Goal: Obtain resource: Obtain resource

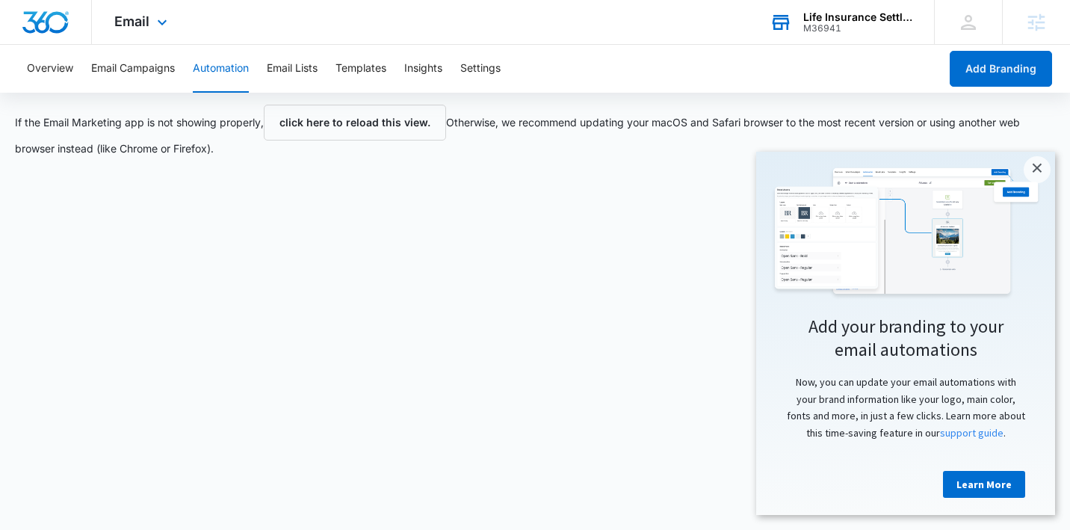
click at [899, 23] on div "M36941" at bounding box center [857, 28] width 109 height 10
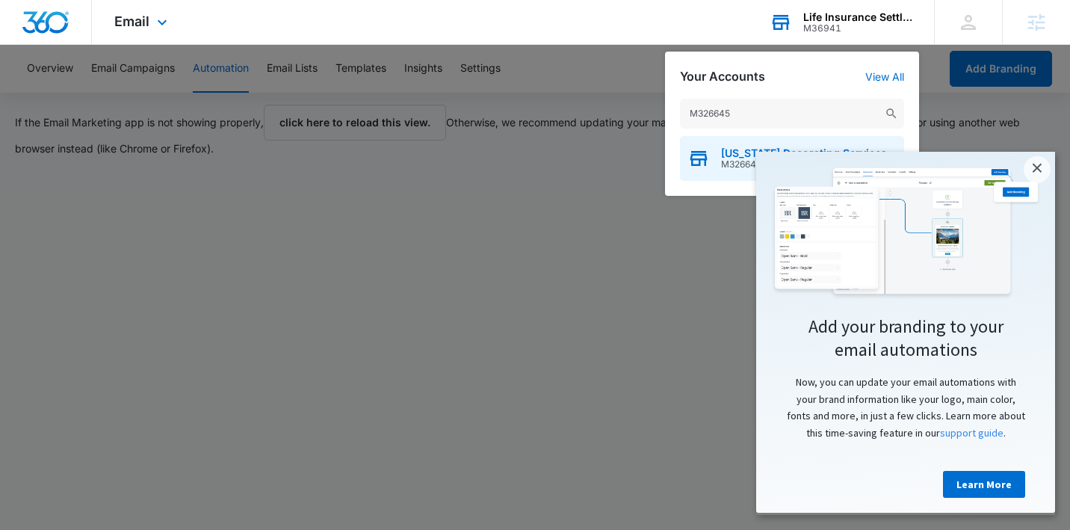
type input "M326645"
click at [720, 158] on div "[US_STATE] Decorating Services Inc M326645" at bounding box center [792, 158] width 224 height 45
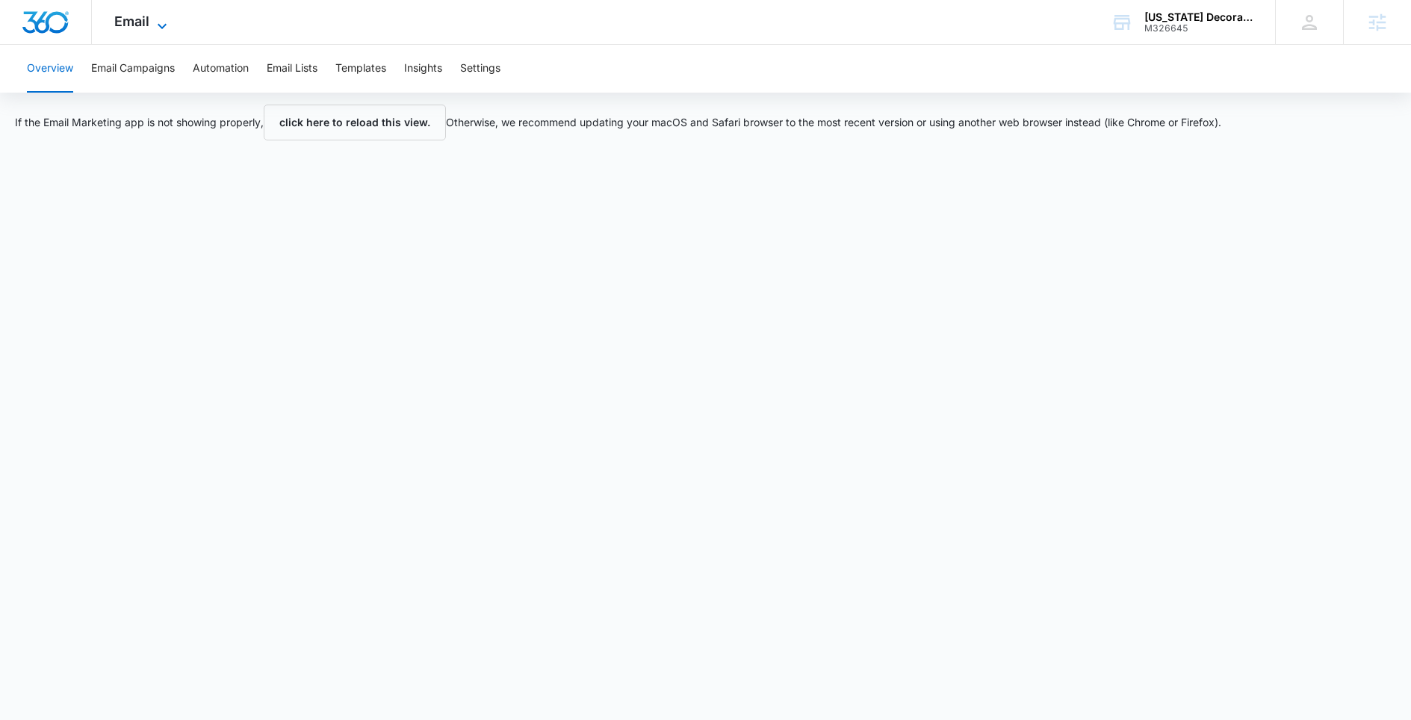
click at [160, 21] on icon at bounding box center [162, 26] width 18 height 18
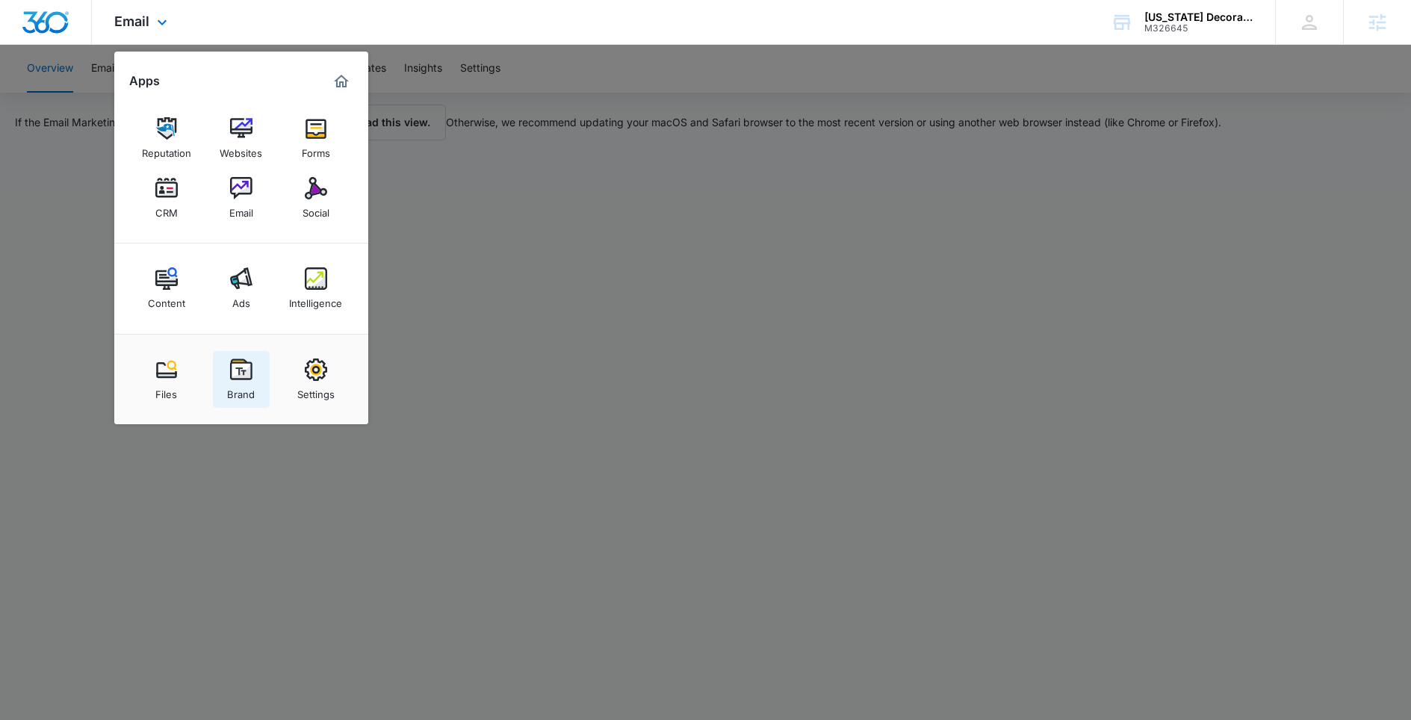
click at [252, 386] on div "Brand" at bounding box center [241, 390] width 28 height 19
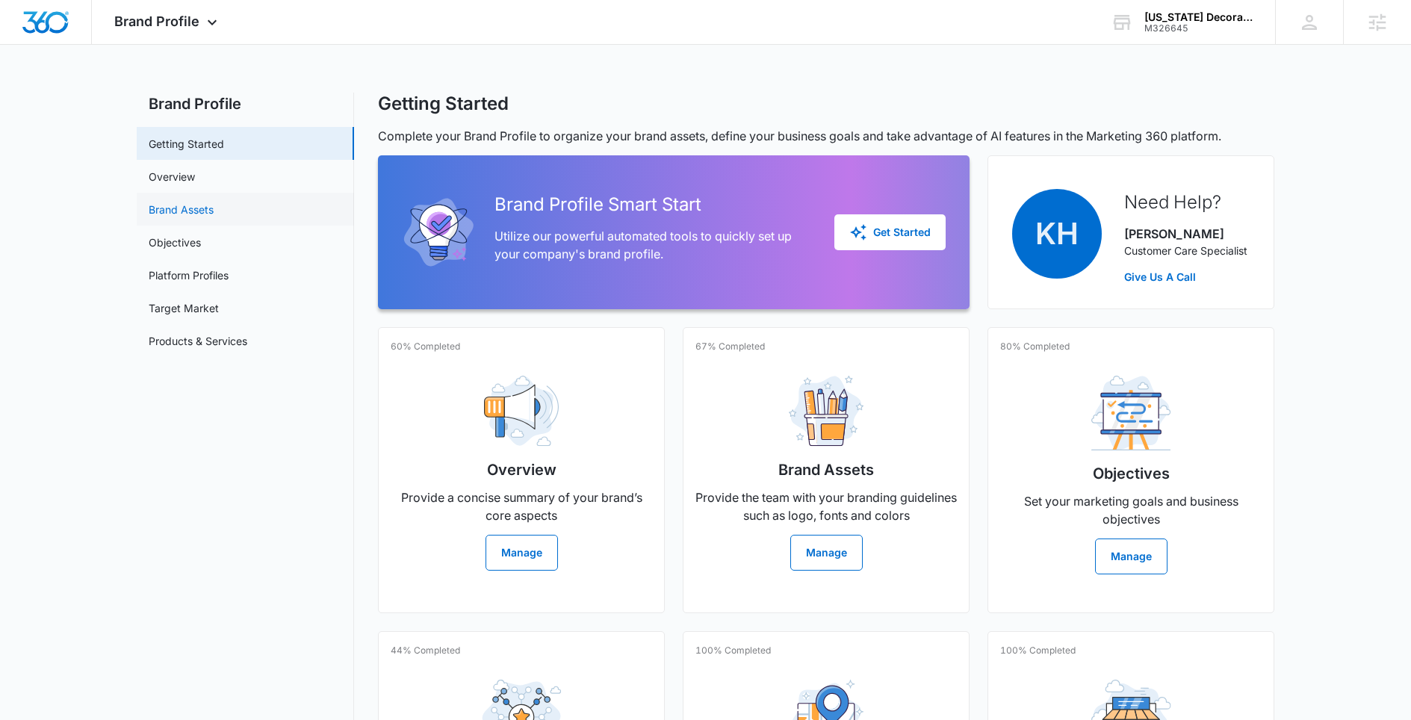
click at [199, 209] on link "Brand Assets" at bounding box center [181, 210] width 65 height 16
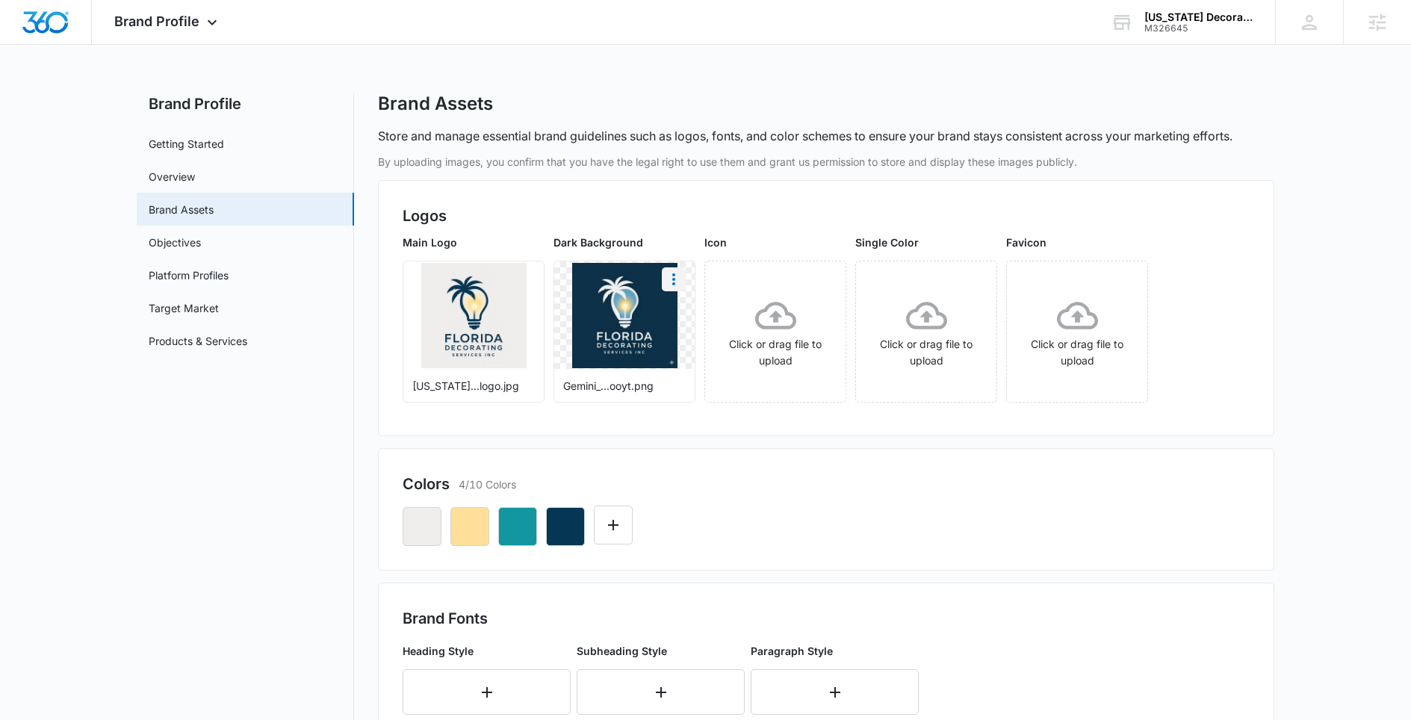
click at [677, 279] on icon "More" at bounding box center [674, 279] width 18 height 18
click at [678, 318] on button "Download" at bounding box center [714, 321] width 102 height 22
click at [195, 181] on link "Overview" at bounding box center [172, 177] width 46 height 16
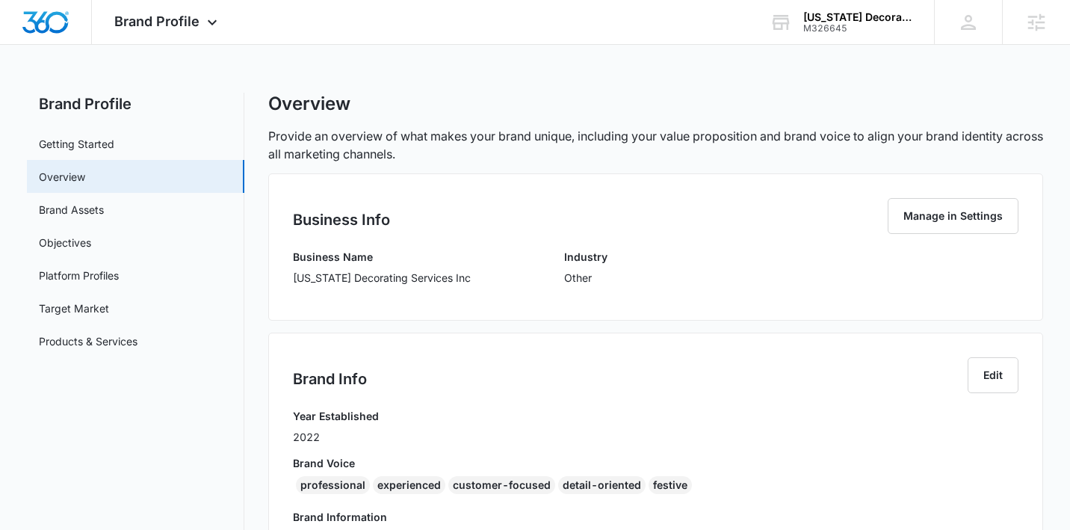
scroll to position [205, 0]
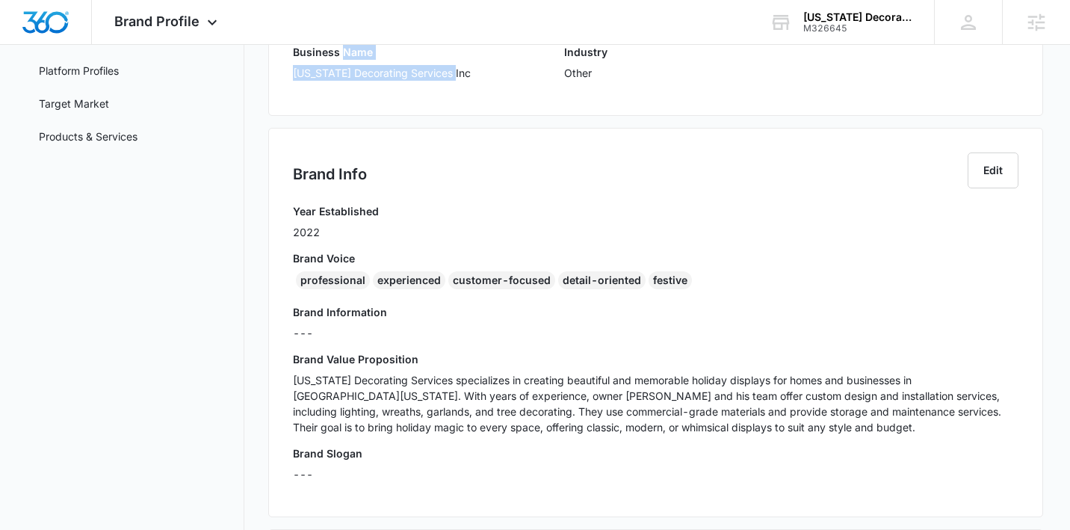
drag, startPoint x: 344, startPoint y: 53, endPoint x: 452, endPoint y: 78, distance: 110.5
click at [452, 78] on div "Business Name [US_STATE] Decorating Services Inc Industry Other" at bounding box center [655, 67] width 725 height 47
copy div "Name [US_STATE] Decorating Services Inc"
drag, startPoint x: 343, startPoint y: 282, endPoint x: 350, endPoint y: 250, distance: 32.8
click at [343, 281] on div "professional" at bounding box center [333, 280] width 74 height 18
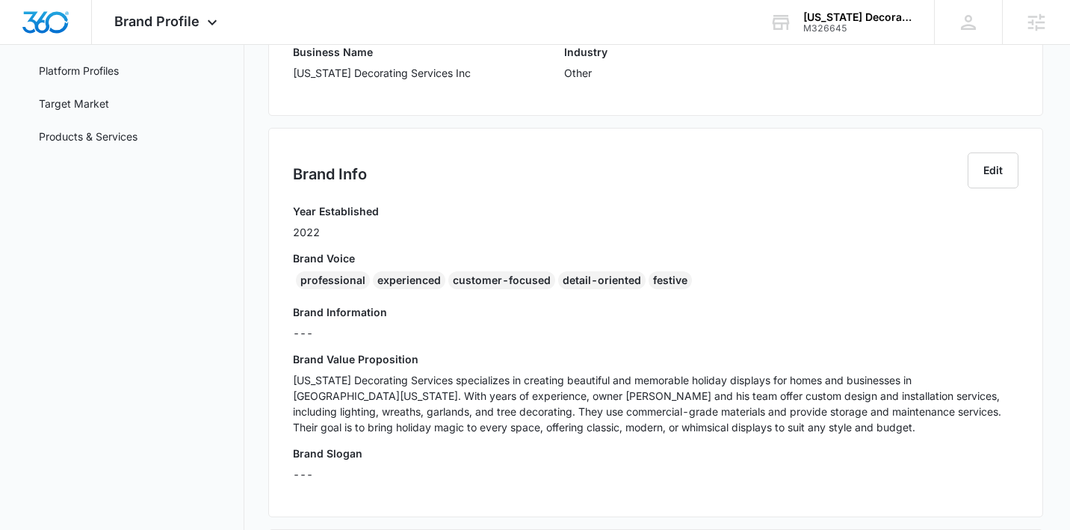
click at [341, 283] on div "professional" at bounding box center [333, 280] width 74 height 18
click at [341, 282] on div "professional" at bounding box center [333, 280] width 74 height 18
click at [736, 298] on div "Year Established 2022 Brand Voice professional experienced customer-focused det…" at bounding box center [655, 347] width 725 height 289
drag, startPoint x: 697, startPoint y: 271, endPoint x: 574, endPoint y: 283, distance: 123.9
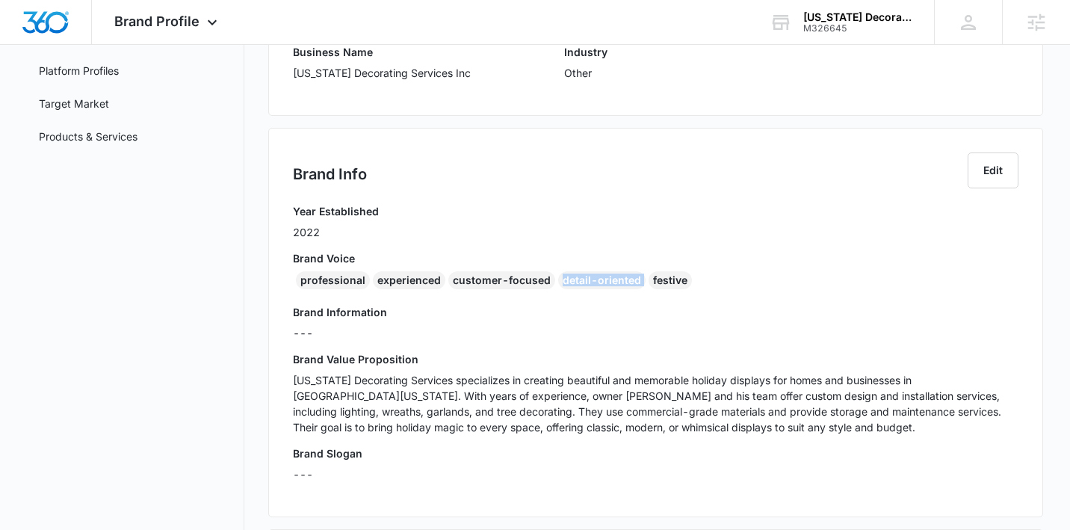
click at [486, 287] on div "professional experienced customer-focused detail-oriented festive" at bounding box center [655, 283] width 725 height 24
drag, startPoint x: 601, startPoint y: 281, endPoint x: 281, endPoint y: 282, distance: 320.5
click at [281, 282] on div "Brand Info Edit Year Established 2022 Brand Voice professional experienced cust…" at bounding box center [655, 322] width 775 height 389
copy div "professional experienced customer-focused detail-oriented festive"
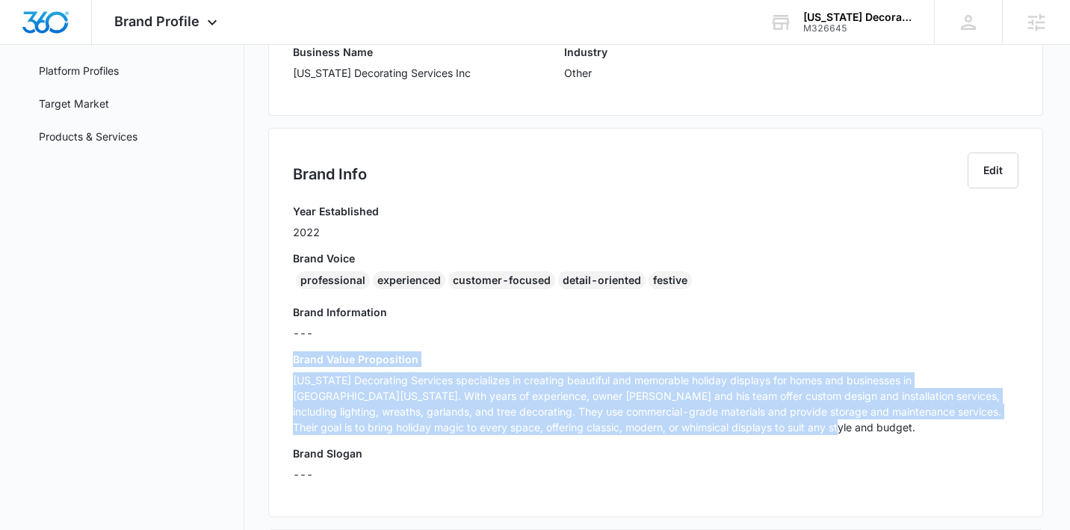
drag, startPoint x: 710, startPoint y: 430, endPoint x: 256, endPoint y: 355, distance: 459.6
click at [256, 355] on div "Brand Profile Getting Started Overview Brand Assets Objectives Platform Profile…" at bounding box center [535, 368] width 1016 height 960
copy div "Brand Value Proposition [US_STATE] Decorating Services specializes in creating …"
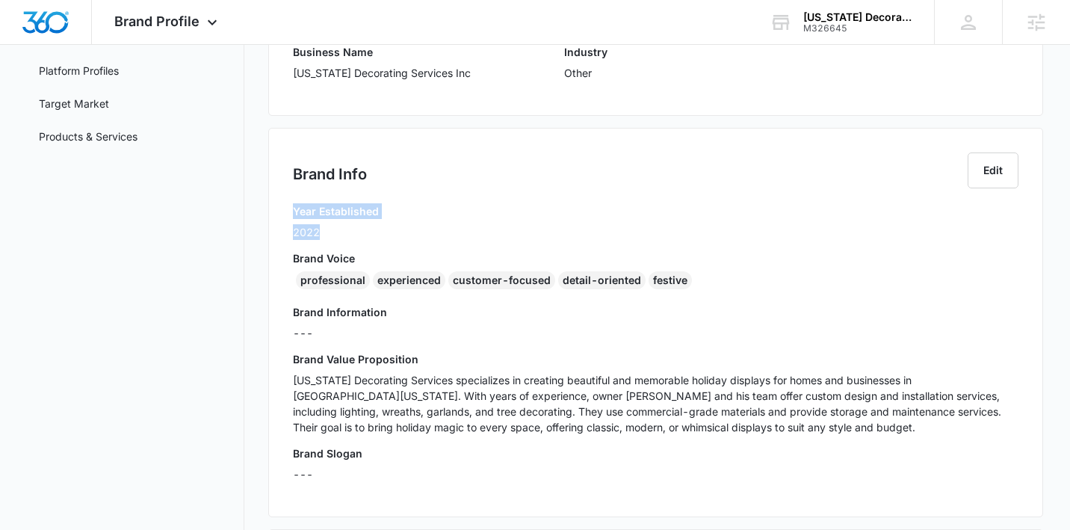
drag, startPoint x: 300, startPoint y: 219, endPoint x: 280, endPoint y: 211, distance: 21.8
click at [280, 211] on div "Brand Info Edit Year Established 2022 Brand Voice professional experienced cust…" at bounding box center [655, 322] width 775 height 389
copy div "Year Established 2022"
click at [416, 66] on p "[US_STATE] Decorating Services Inc" at bounding box center [382, 73] width 178 height 16
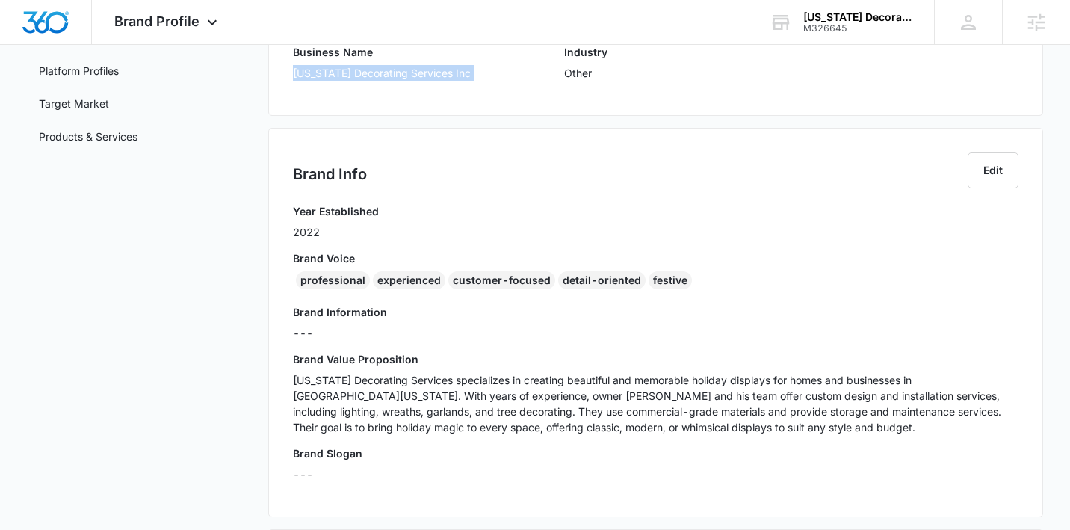
click at [416, 66] on p "[US_STATE] Decorating Services Inc" at bounding box center [382, 73] width 178 height 16
copy p "[US_STATE] Decorating Services Inc"
